Goal: Entertainment & Leisure: Consume media (video, audio)

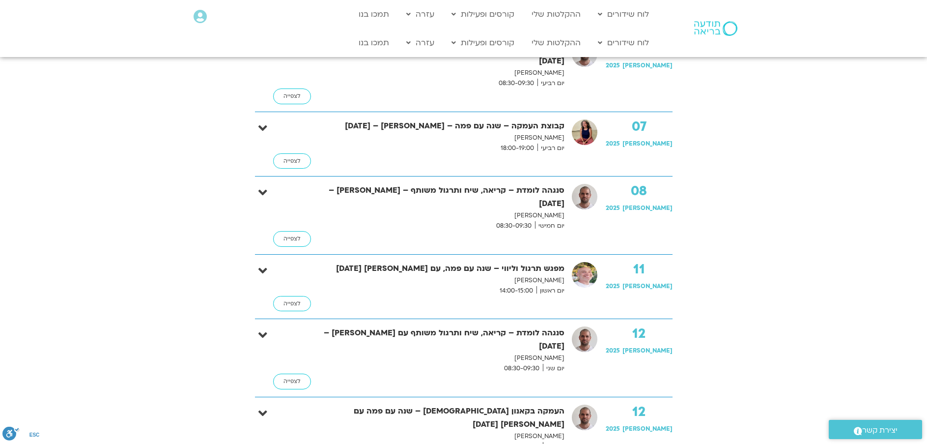
scroll to position [639, 0]
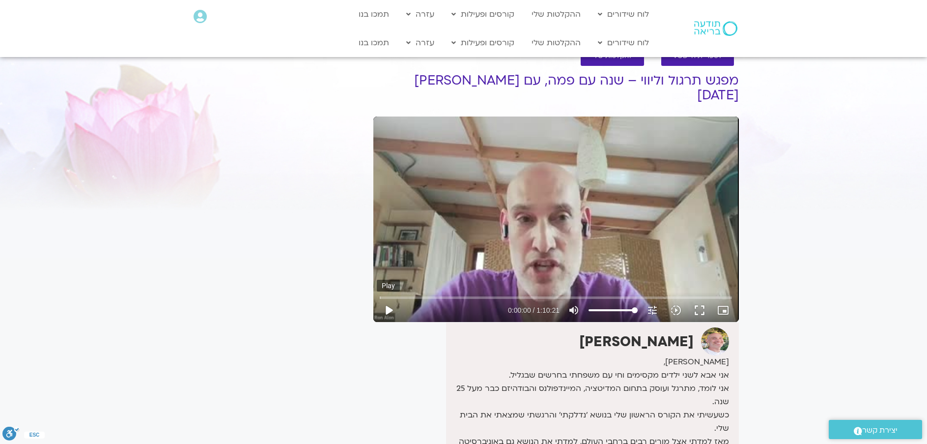
click at [393, 298] on button "play_arrow" at bounding box center [389, 310] width 24 height 24
click at [475, 294] on input "Seek" at bounding box center [556, 297] width 352 height 6
click at [483, 294] on input "Seek" at bounding box center [556, 297] width 352 height 6
click at [493, 294] on input "Seek" at bounding box center [556, 297] width 352 height 6
click at [489, 294] on input "Seek" at bounding box center [556, 297] width 352 height 6
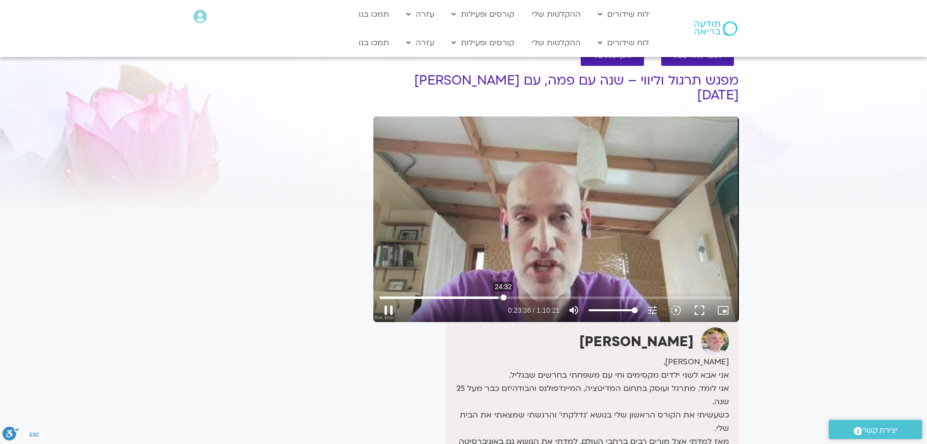
click at [503, 294] on input "Seek" at bounding box center [556, 297] width 352 height 6
click at [507, 294] on input "Seek" at bounding box center [556, 297] width 352 height 6
click at [596, 294] on input "Seek" at bounding box center [556, 297] width 352 height 6
click at [600, 294] on input "Seek" at bounding box center [556, 297] width 352 height 6
click at [611, 294] on input "Seek" at bounding box center [556, 297] width 352 height 6
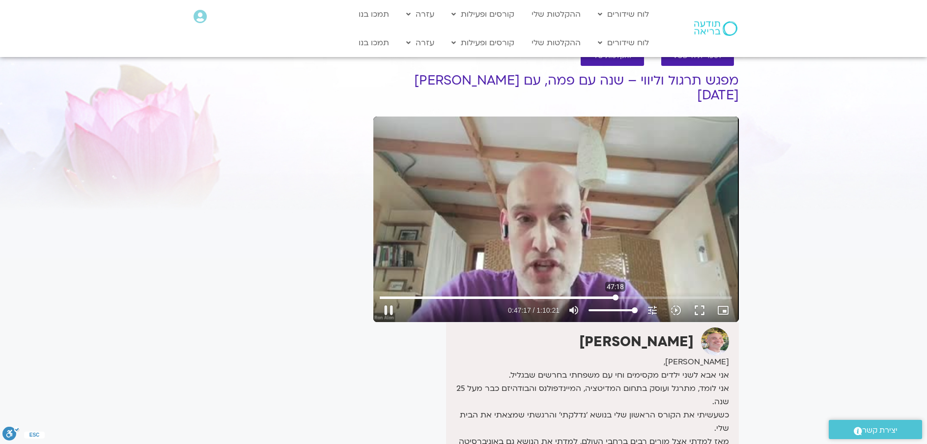
click at [615, 294] on input "Seek" at bounding box center [556, 297] width 352 height 6
click at [687, 294] on input "Seek" at bounding box center [556, 297] width 352 height 6
click at [722, 294] on input "Seek" at bounding box center [556, 297] width 352 height 6
click at [727, 294] on input "Seek" at bounding box center [556, 297] width 352 height 6
type input "4203.561498"
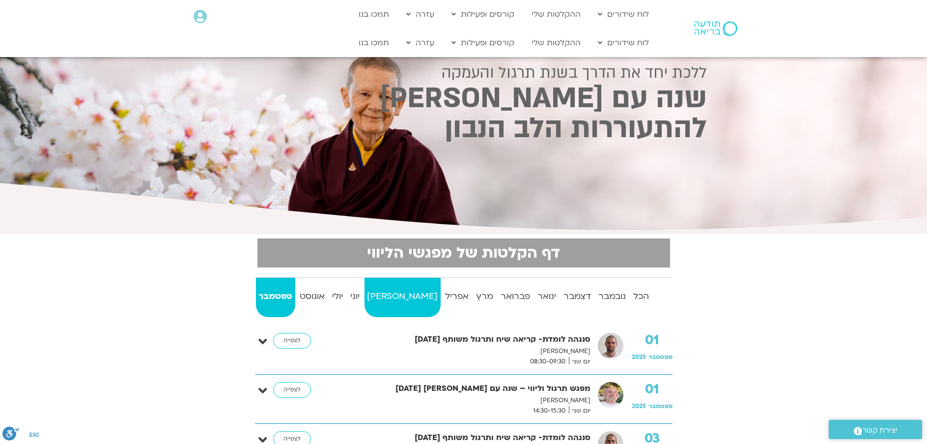
click at [390, 292] on strong "[PERSON_NAME]" at bounding box center [402, 296] width 76 height 15
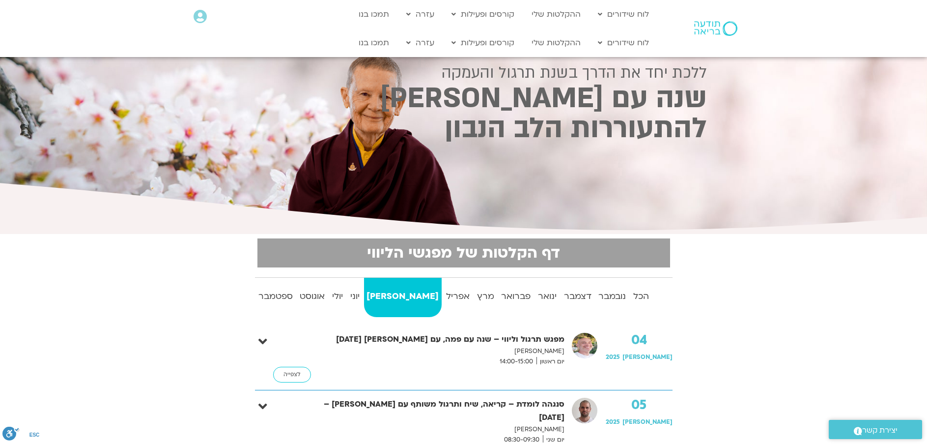
click at [396, 294] on strong "[PERSON_NAME]" at bounding box center [403, 296] width 78 height 15
